Goal: Use online tool/utility: Utilize a website feature to perform a specific function

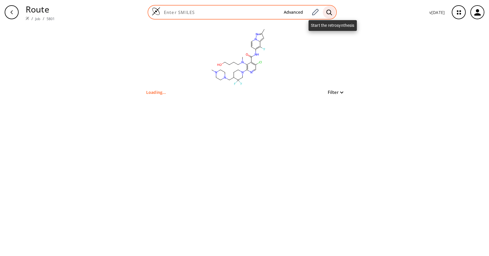
click at [334, 14] on div at bounding box center [329, 12] width 13 height 13
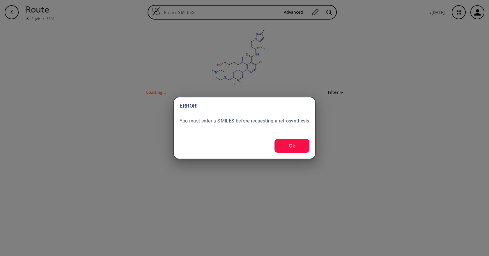
click at [289, 149] on button "Ok" at bounding box center [291, 146] width 35 height 14
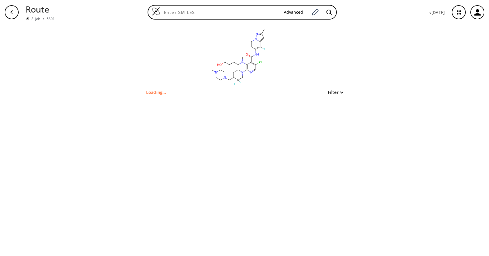
click at [240, 71] on icon at bounding box center [241, 71] width 2 height 1
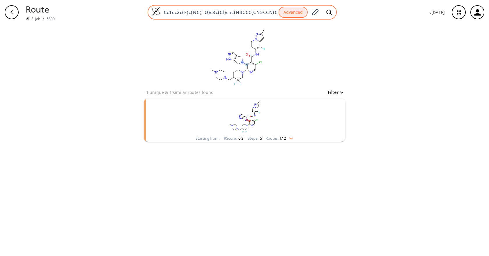
click at [295, 12] on button "Advanced" at bounding box center [293, 12] width 29 height 11
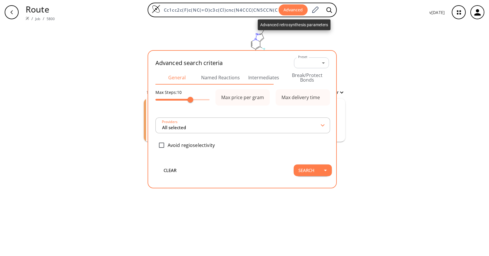
scroll to position [0, 101]
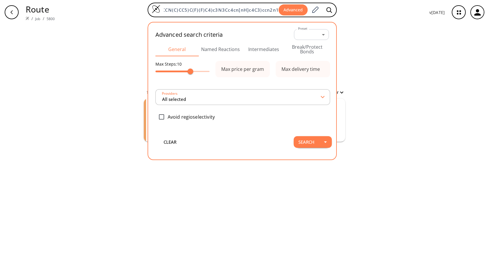
click at [264, 52] on button "Intermediates" at bounding box center [263, 49] width 43 height 14
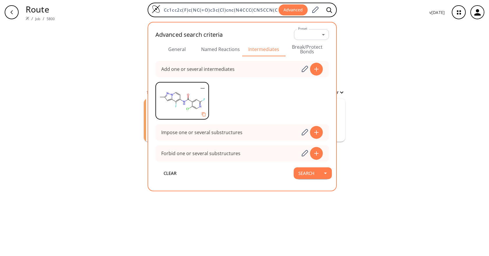
click at [410, 112] on div "clear 1 unique & 1 similar routes found Filter Starting from: RScore : 0.3 Step…" at bounding box center [244, 139] width 489 height 231
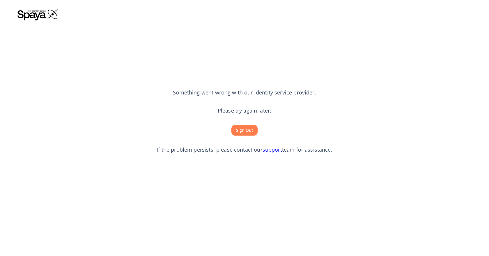
click at [199, 43] on section "Something went wrong with our identity service provider. Please try again later…" at bounding box center [244, 120] width 454 height 197
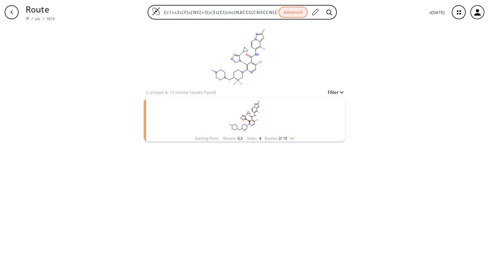
click at [262, 131] on rect "clusters" at bounding box center [244, 116] width 151 height 36
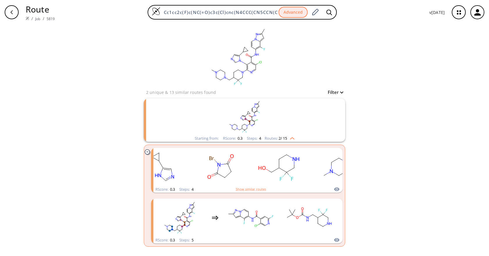
click at [294, 136] on img "clusters" at bounding box center [291, 137] width 8 height 5
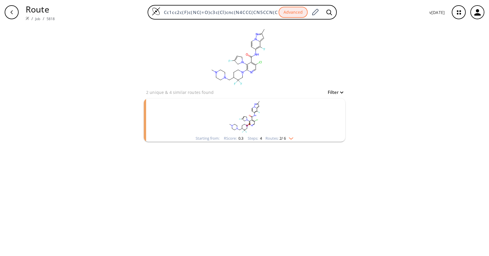
click at [428, 78] on div "clear 2 unique & 4 similar routes found Filter Starting from: RScore : 0.3 Step…" at bounding box center [244, 139] width 489 height 231
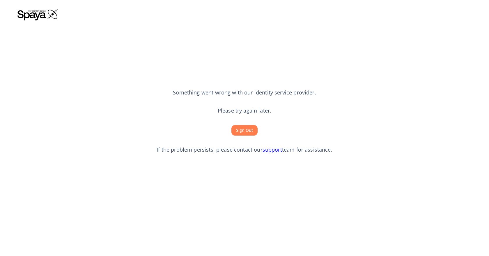
click at [279, 62] on section "Something went wrong with our identity service provider. Please try again later…" at bounding box center [244, 120] width 454 height 197
